Goal: Information Seeking & Learning: Learn about a topic

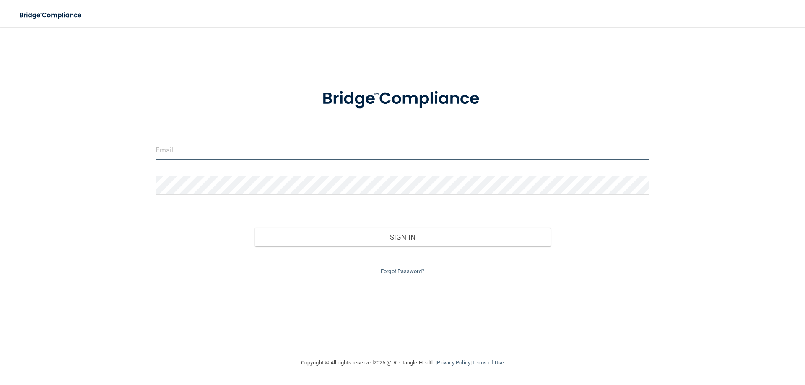
click at [265, 154] on input "email" at bounding box center [402, 150] width 494 height 19
type input "[EMAIL_ADDRESS][DOMAIN_NAME]"
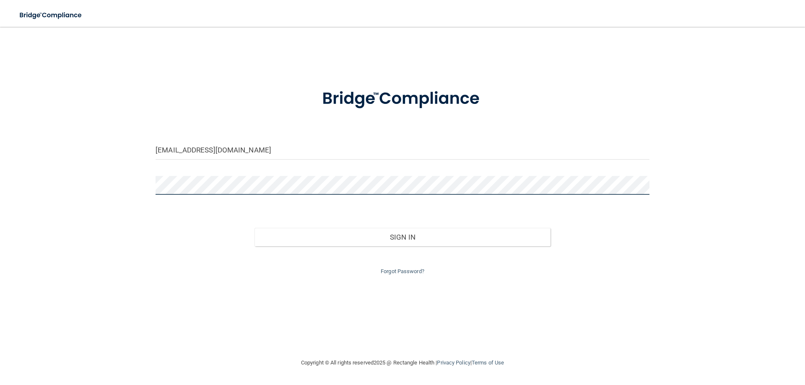
click at [254, 228] on button "Sign In" at bounding box center [402, 237] width 296 height 18
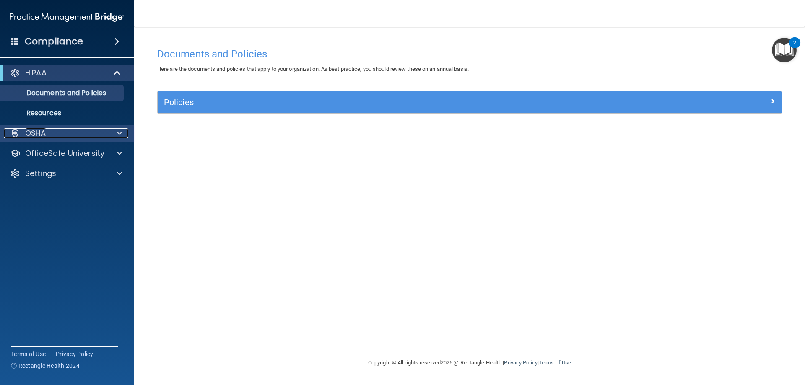
click at [81, 137] on div "OSHA" at bounding box center [56, 133] width 104 height 10
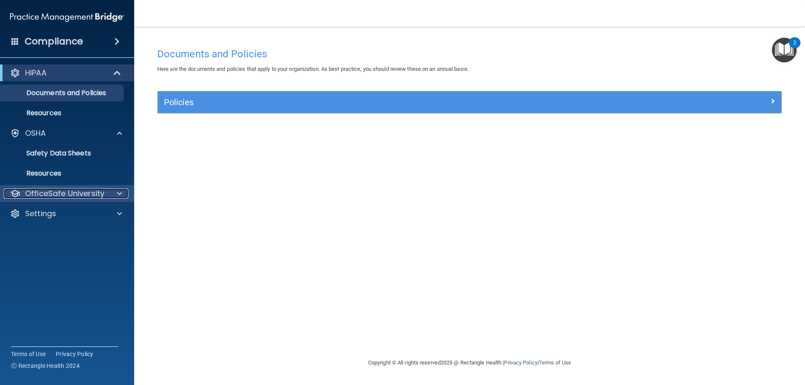
click at [97, 192] on p "OfficeSafe University" at bounding box center [64, 194] width 79 height 10
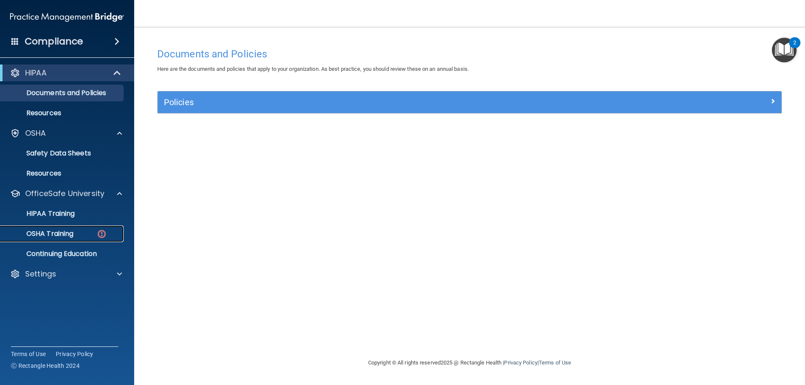
click at [57, 232] on p "OSHA Training" at bounding box center [39, 234] width 68 height 8
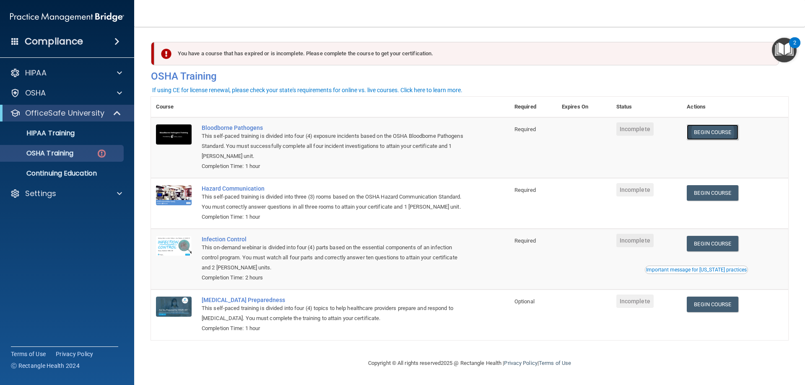
click at [713, 132] on link "Begin Course" at bounding box center [711, 132] width 51 height 16
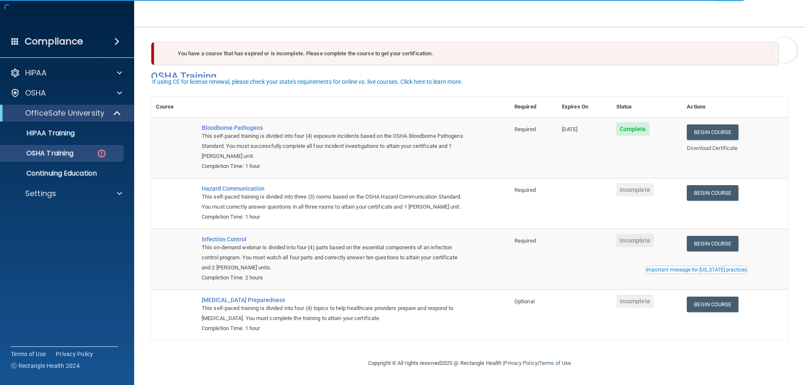
scroll to position [10, 0]
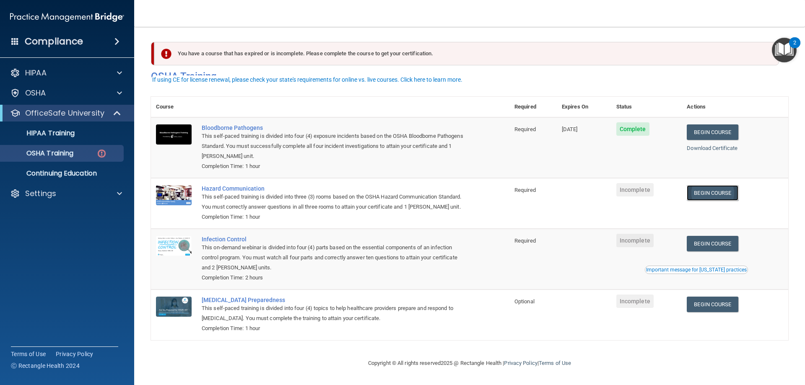
click at [722, 185] on link "Begin Course" at bounding box center [711, 193] width 51 height 16
